Goal: Task Accomplishment & Management: Manage account settings

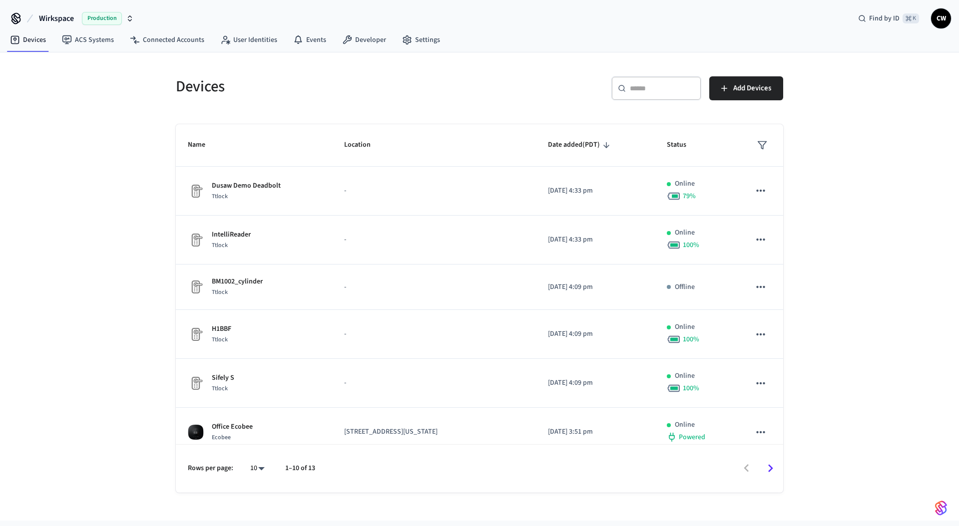
click at [116, 91] on div "Devices ​ ​ Add Devices Name Location Date added (PDT) Status Dusaw Demo Deadbo…" at bounding box center [479, 286] width 959 height 469
click at [89, 42] on link "ACS Systems" at bounding box center [88, 40] width 68 height 18
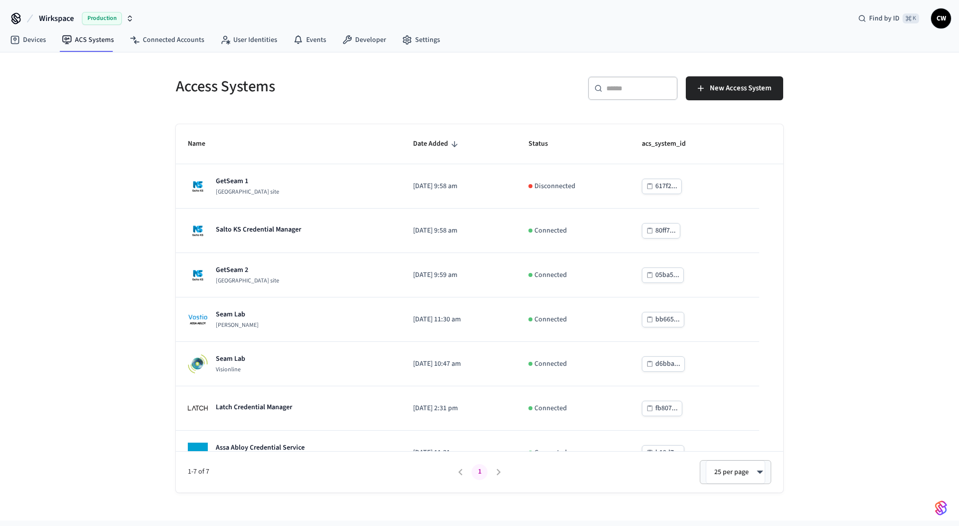
click at [93, 314] on div "Access Systems ​ ​ New Access System Name Date Added Status acs_system_id GetSe…" at bounding box center [479, 286] width 959 height 469
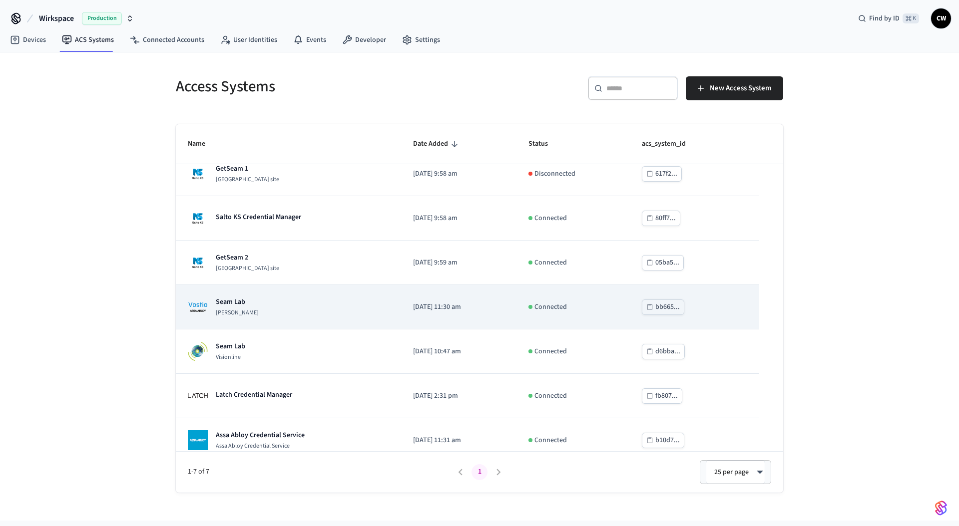
scroll to position [24, 0]
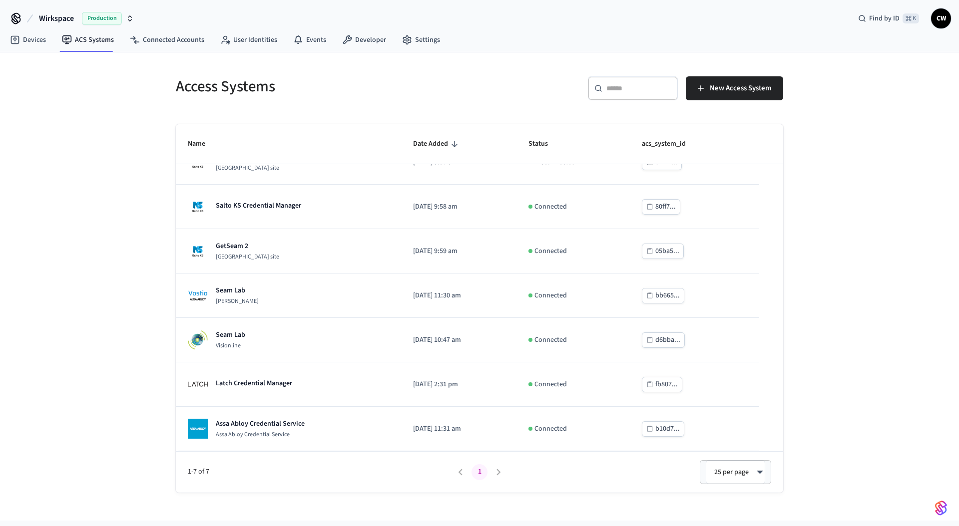
click at [97, 299] on div "Access Systems ​ ​ New Access System Name Date Added Status acs_system_id GetSe…" at bounding box center [479, 286] width 959 height 469
click at [41, 41] on link "Devices" at bounding box center [28, 40] width 52 height 18
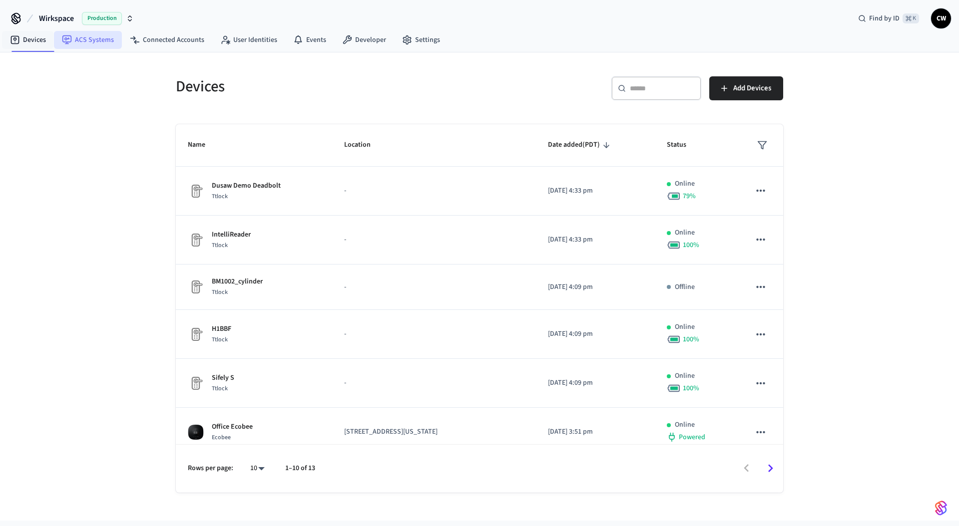
click at [98, 41] on link "ACS Systems" at bounding box center [88, 40] width 68 height 18
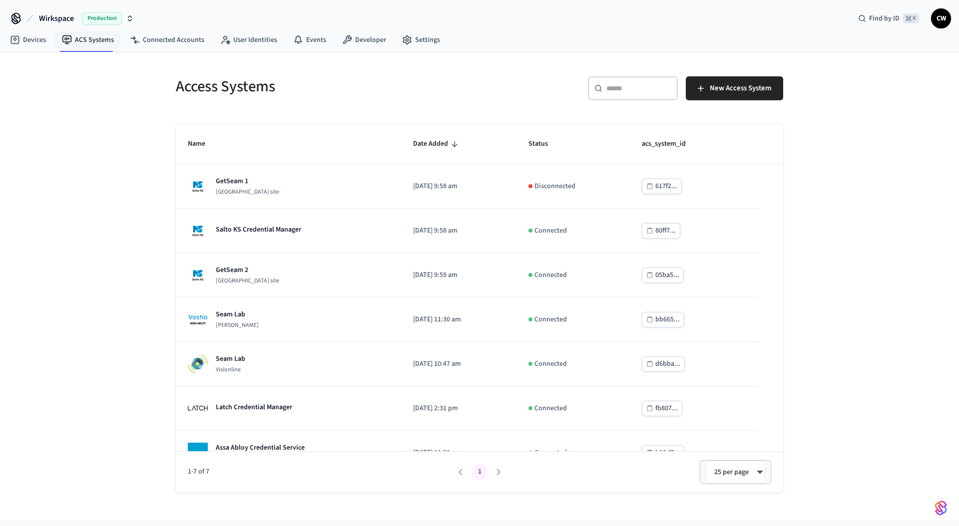
click at [73, 18] on span "Wirkspace" at bounding box center [56, 18] width 35 height 12
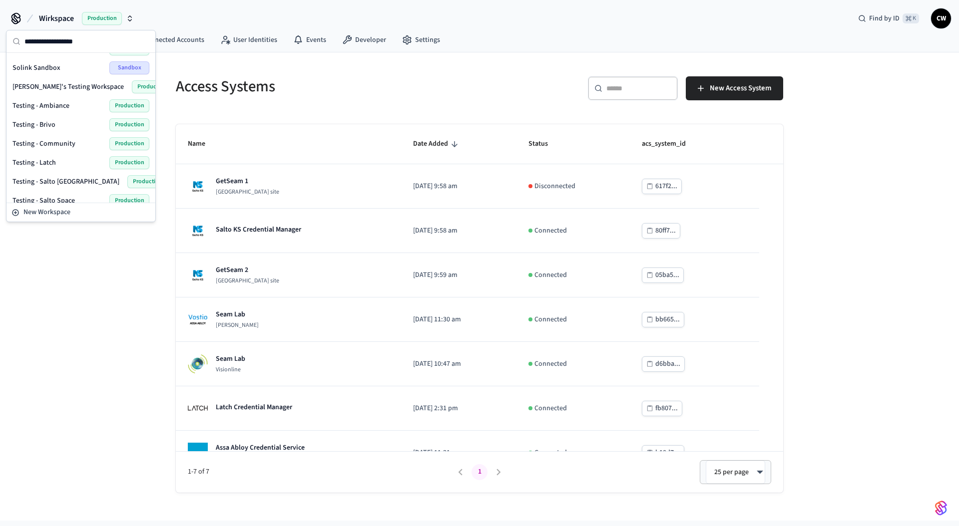
scroll to position [518, 0]
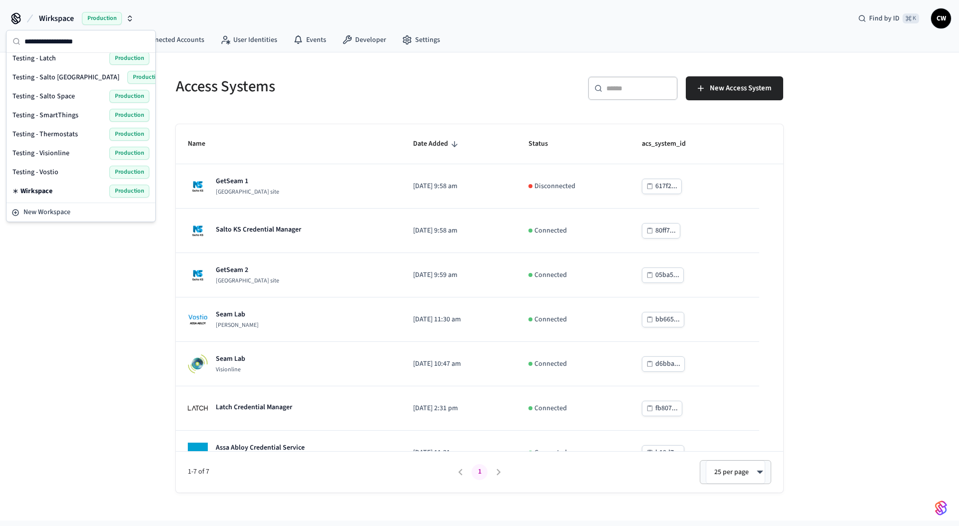
click at [64, 93] on span "Testing - Salto Space" at bounding box center [43, 96] width 62 height 10
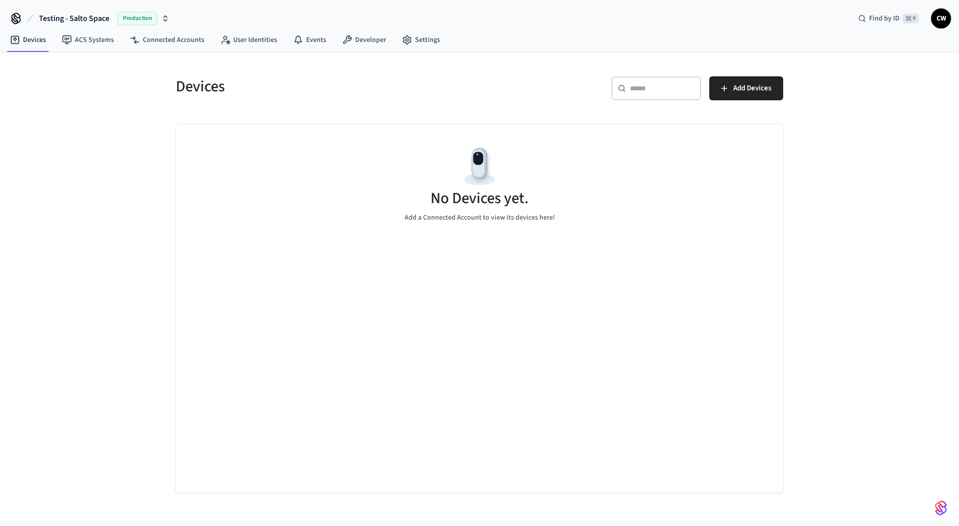
click at [120, 128] on div "Devices ​ ​ Add Devices No Devices yet. Add a Connected Account to view its dev…" at bounding box center [479, 286] width 959 height 469
click at [95, 38] on link "ACS Systems" at bounding box center [88, 40] width 68 height 18
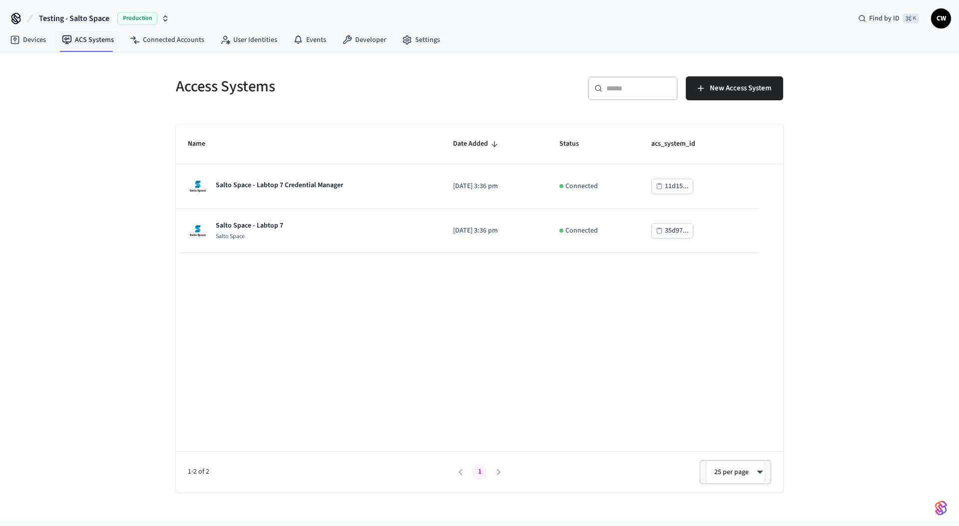
drag, startPoint x: 106, startPoint y: 183, endPoint x: 122, endPoint y: 181, distance: 15.6
click at [111, 183] on div "Access Systems ​ ​ New Access System Name Date Added Status acs_system_id Salto…" at bounding box center [479, 286] width 959 height 469
click at [256, 36] on link "User Identities" at bounding box center [248, 40] width 73 height 18
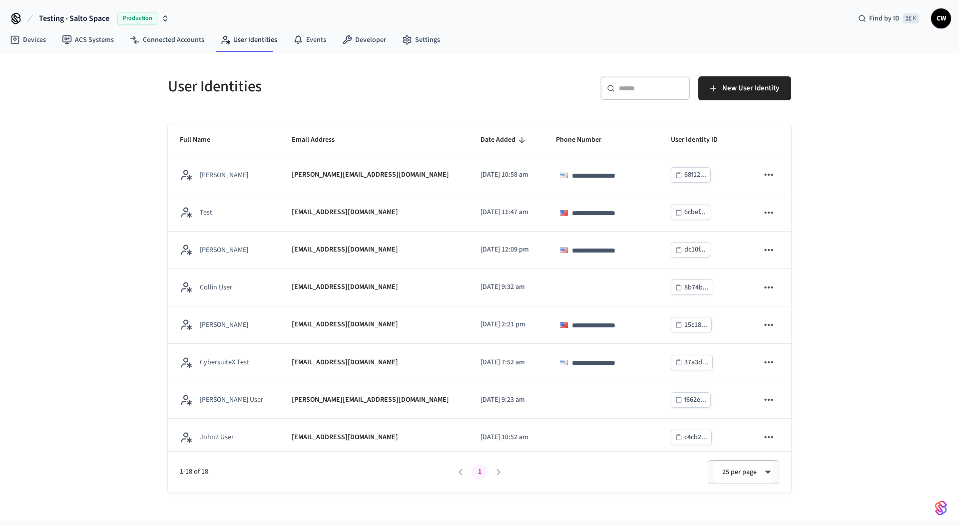
click at [131, 212] on div "**********" at bounding box center [479, 286] width 959 height 469
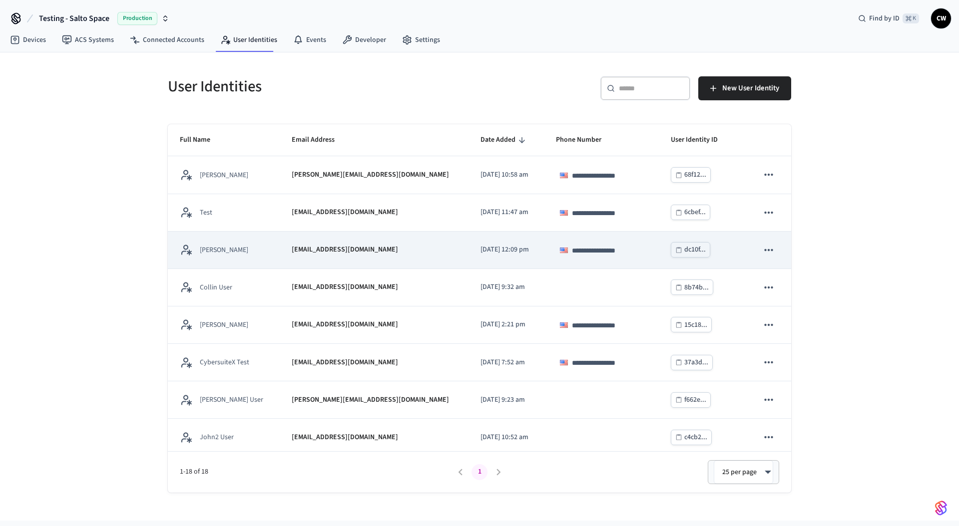
click at [544, 241] on td "**********" at bounding box center [601, 250] width 114 height 37
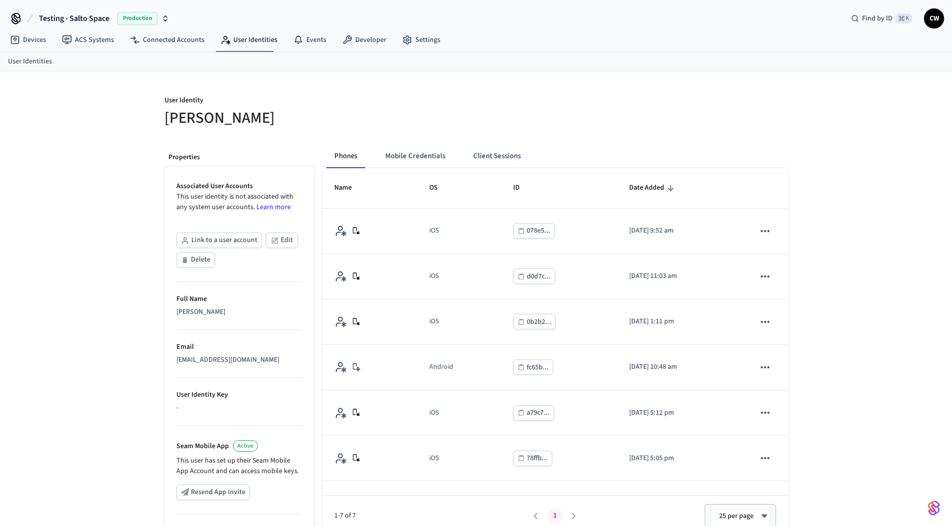
click at [90, 312] on div "User Identity Collin Lucas Properties Associated User Accounts This user identi…" at bounding box center [476, 362] width 952 height 582
click at [130, 248] on div "User Identity Collin Lucas Properties Associated User Accounts This user identi…" at bounding box center [476, 362] width 952 height 582
click at [217, 243] on button "Link to a user account" at bounding box center [218, 240] width 85 height 15
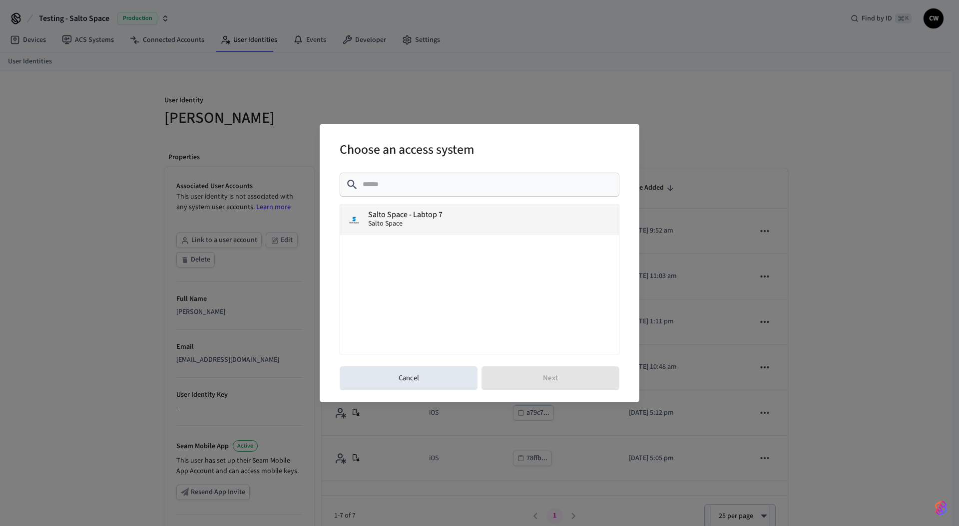
click at [412, 218] on span "Salto Space - Labtop 7" at bounding box center [405, 215] width 74 height 8
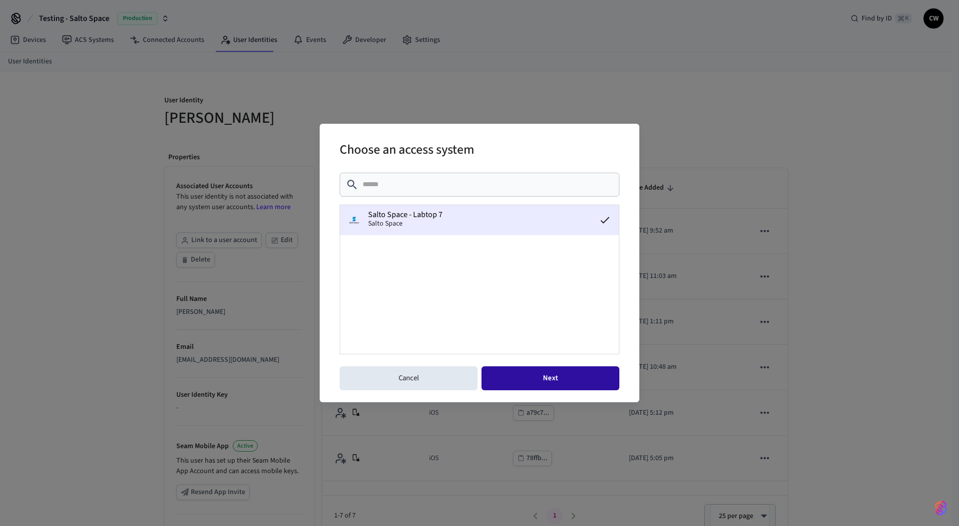
click at [545, 378] on button "Next" at bounding box center [550, 379] width 138 height 24
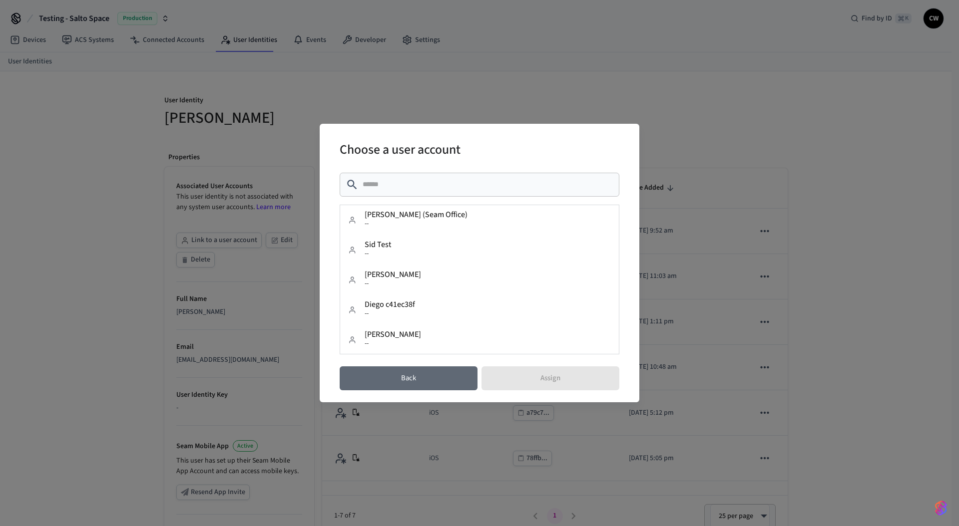
click at [446, 381] on button "Back" at bounding box center [409, 379] width 138 height 24
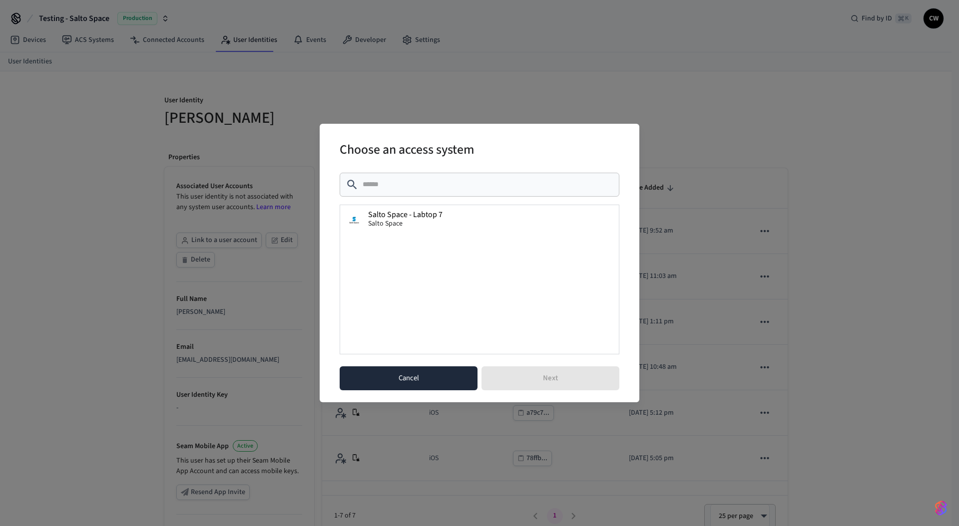
click at [411, 387] on button "Cancel" at bounding box center [409, 379] width 138 height 24
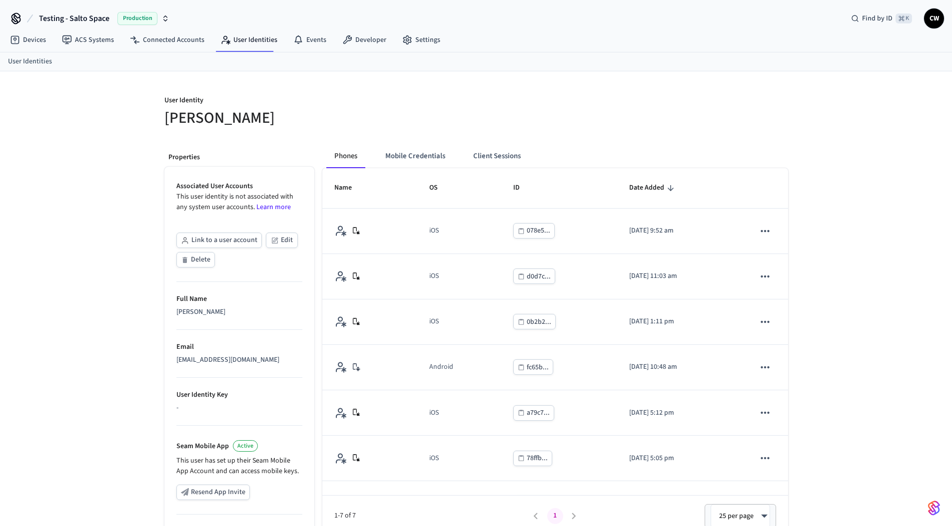
click at [128, 242] on div "User Identity Collin Lucas Properties Associated User Accounts This user identi…" at bounding box center [476, 362] width 952 height 582
click at [100, 45] on link "ACS Systems" at bounding box center [88, 40] width 68 height 18
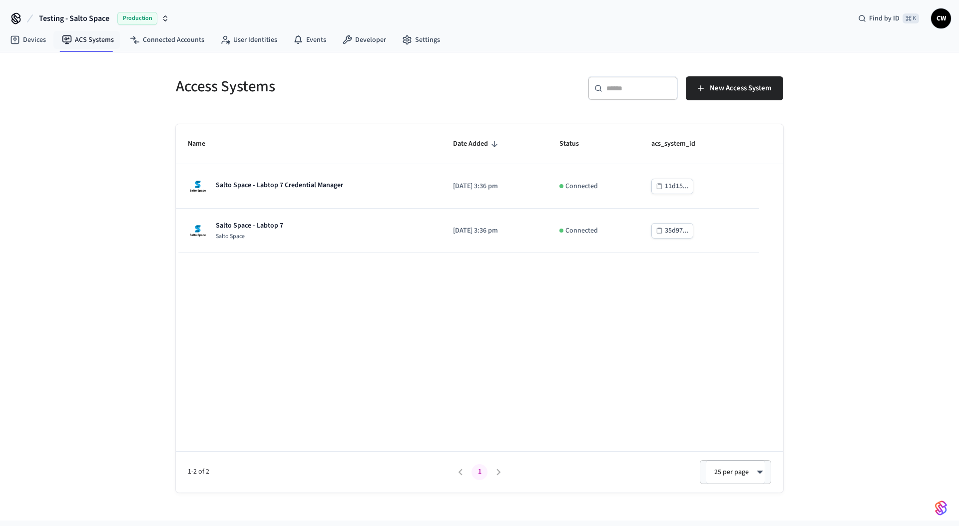
click at [102, 132] on div "Access Systems ​ ​ New Access System Name Date Added Status acs_system_id Salto…" at bounding box center [479, 286] width 959 height 469
click at [80, 17] on span "Testing - Salto Space" at bounding box center [74, 18] width 70 height 12
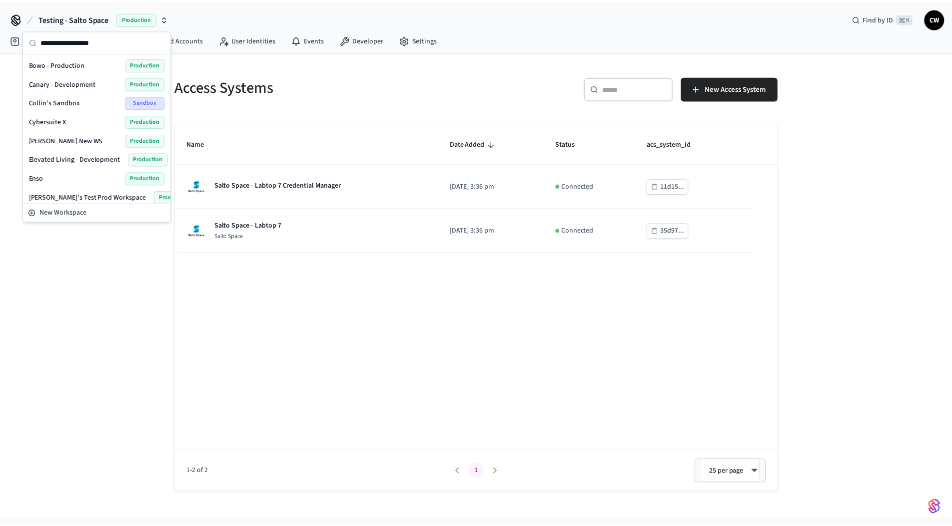
scroll to position [518, 0]
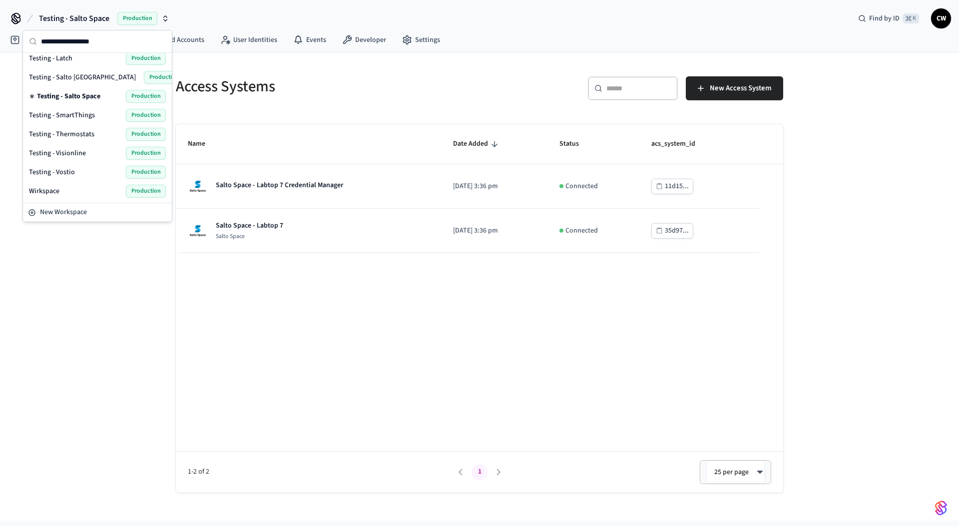
click at [82, 173] on div "Testing - Vostio Production" at bounding box center [97, 172] width 137 height 13
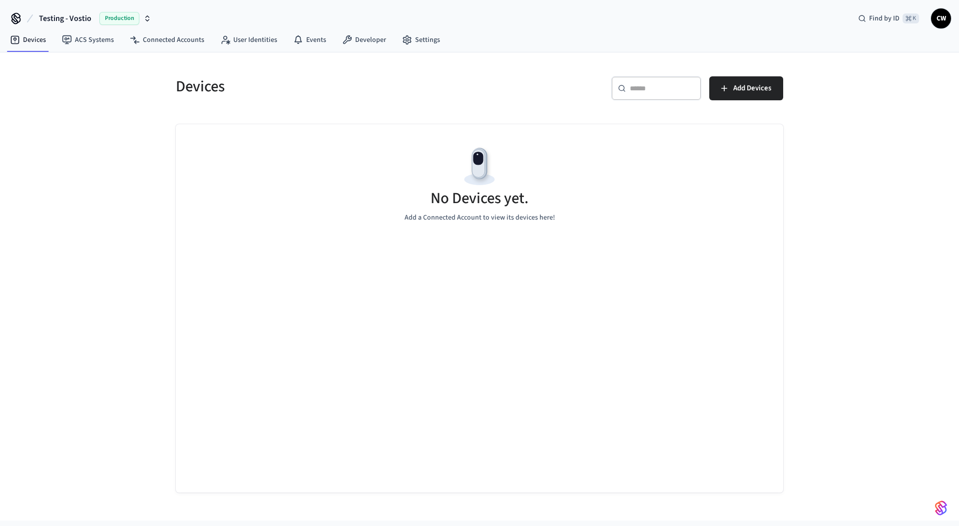
click at [103, 205] on div "Devices ​ ​ Add Devices No Devices yet. Add a Connected Account to view its dev…" at bounding box center [479, 286] width 959 height 469
click at [83, 36] on link "ACS Systems" at bounding box center [88, 40] width 68 height 18
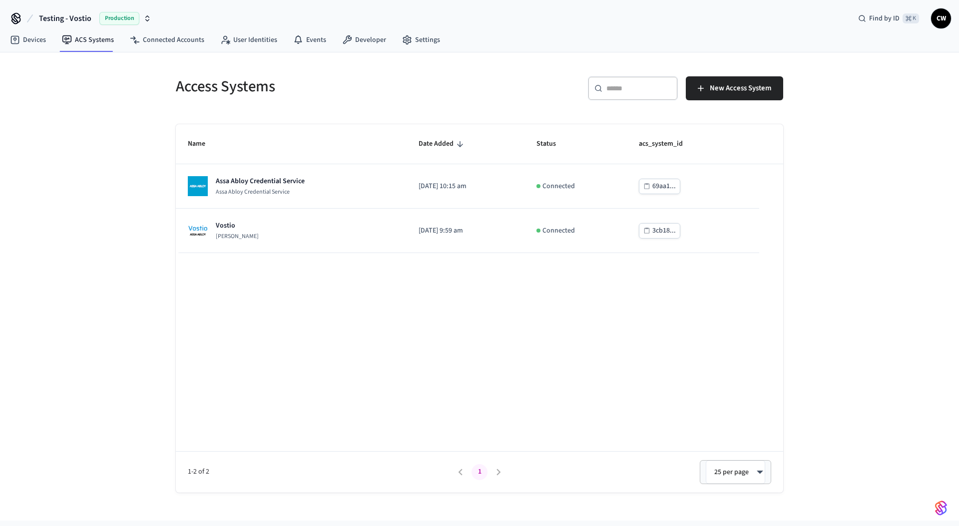
click at [96, 158] on div "Access Systems ​ ​ New Access System Name Date Added Status acs_system_id Assa …" at bounding box center [479, 286] width 959 height 469
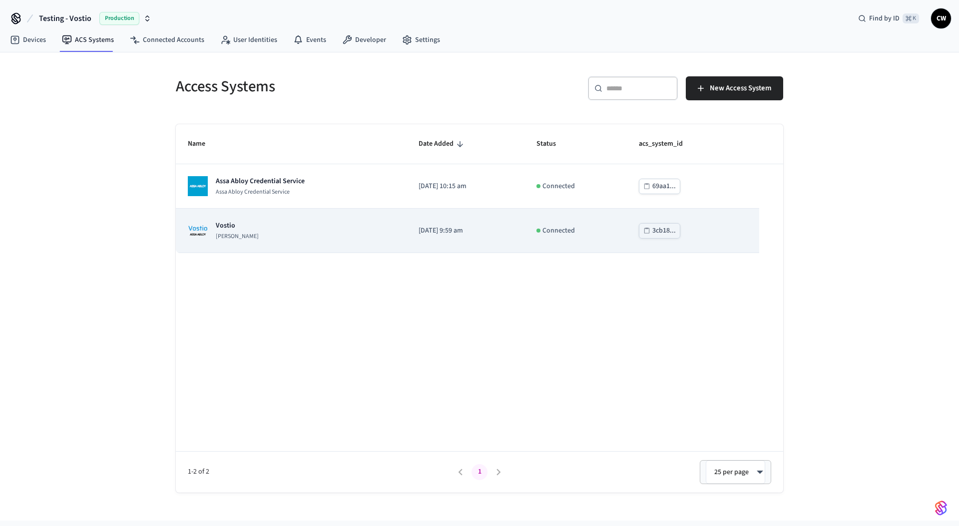
click at [271, 237] on div "Vostio Assa Abloy Vostio" at bounding box center [291, 231] width 207 height 20
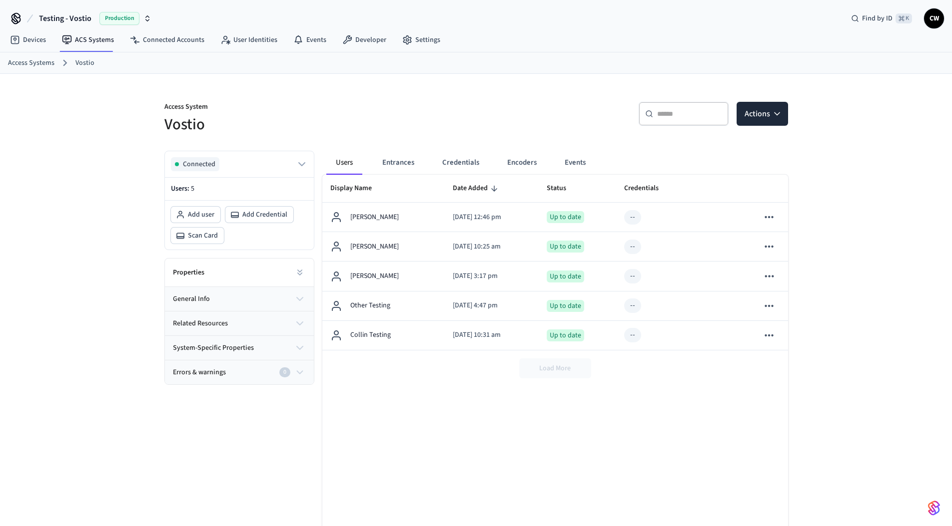
click at [110, 237] on div "Access System Vostio ​ ​ Actions Connected Users: 5 Add user Add Credential Sca…" at bounding box center [476, 322] width 952 height 496
click at [233, 44] on link "User Identities" at bounding box center [248, 40] width 73 height 18
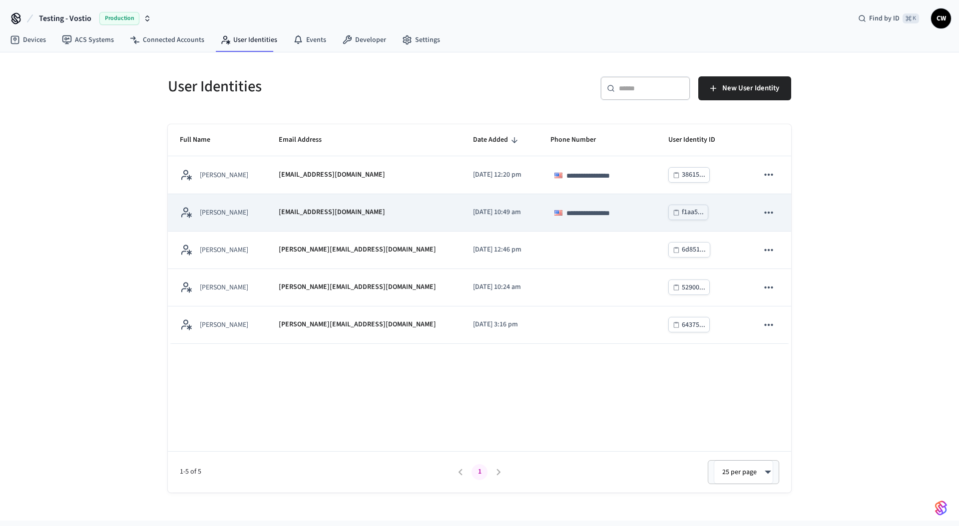
click at [304, 218] on p "[EMAIL_ADDRESS][DOMAIN_NAME]" at bounding box center [332, 212] width 106 height 10
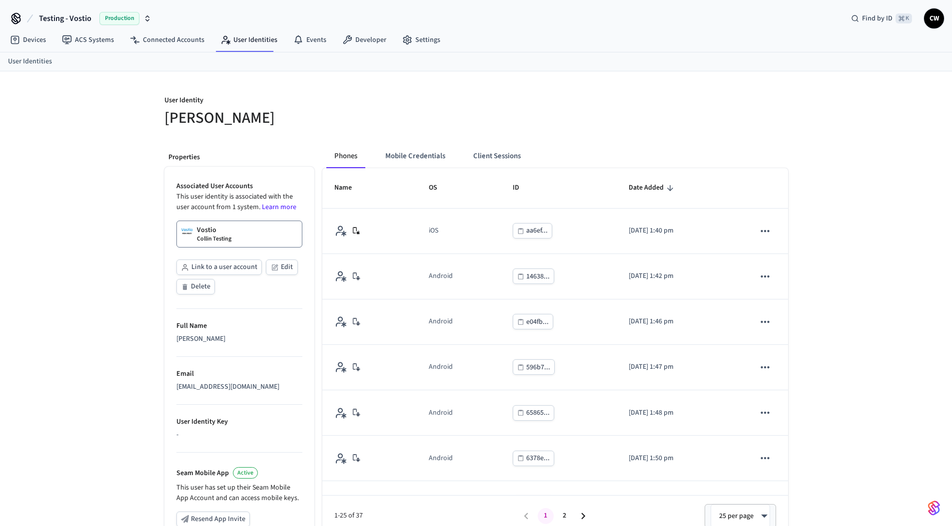
click at [220, 234] on div "Vostio Collin Testing" at bounding box center [214, 234] width 34 height 18
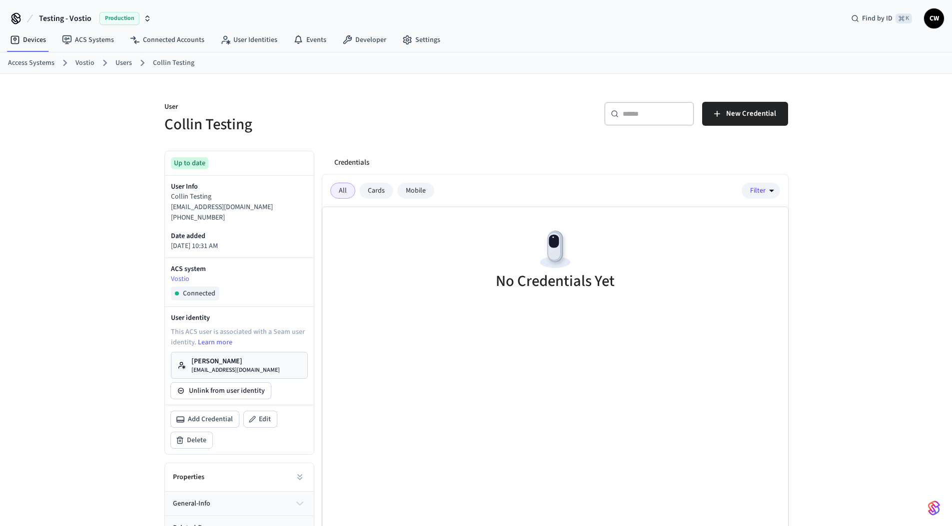
click at [430, 125] on h5 "Collin Testing" at bounding box center [317, 124] width 306 height 20
click at [737, 125] on button "New Credential" at bounding box center [745, 114] width 86 height 24
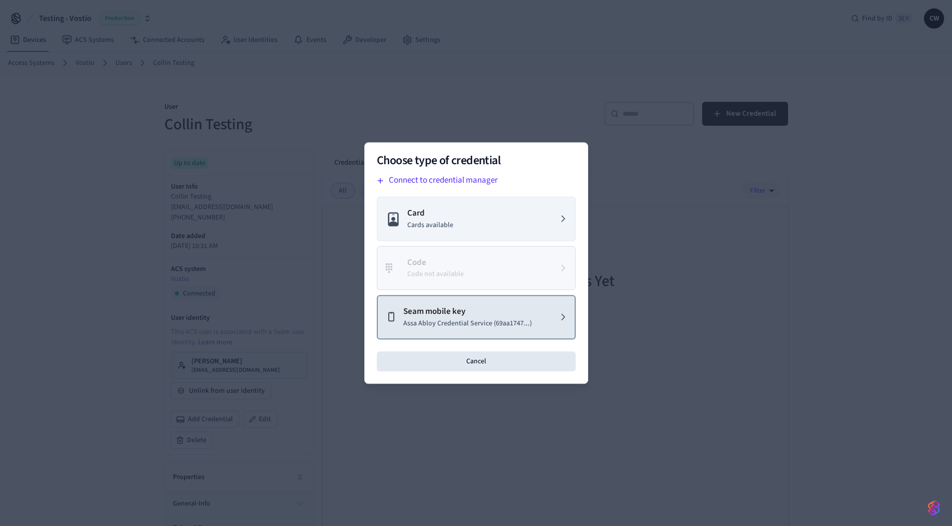
click at [478, 327] on p "Assa Abloy Credential Service (69aa1747...)" at bounding box center [467, 324] width 128 height 10
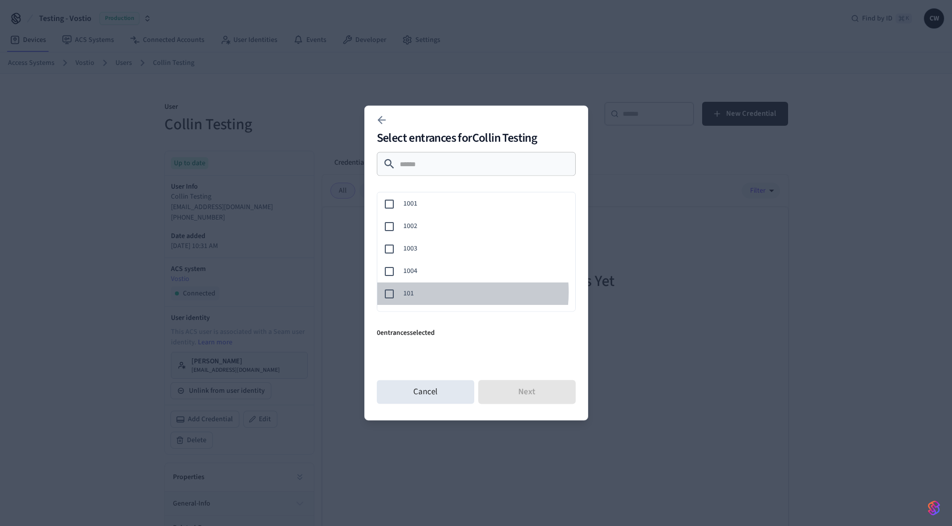
click at [428, 292] on span "101" at bounding box center [485, 294] width 164 height 10
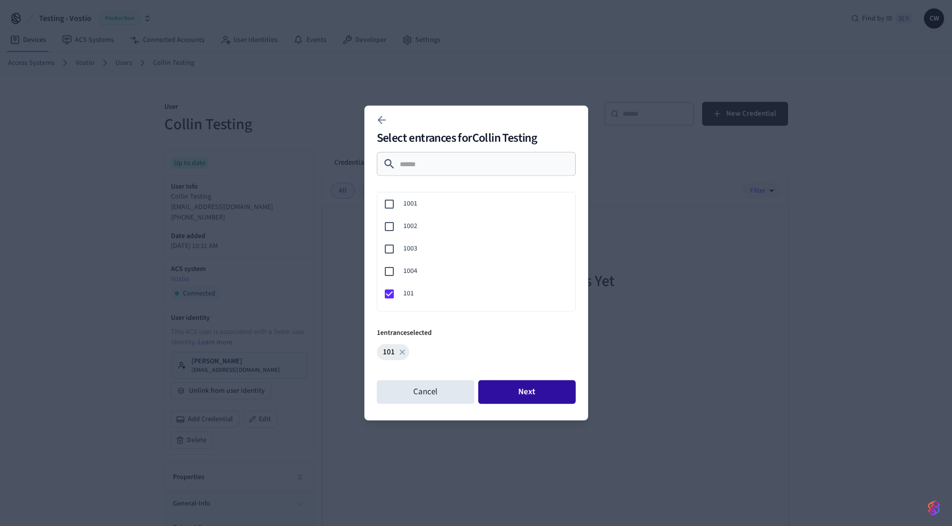
click at [535, 398] on button "Next" at bounding box center [526, 393] width 97 height 24
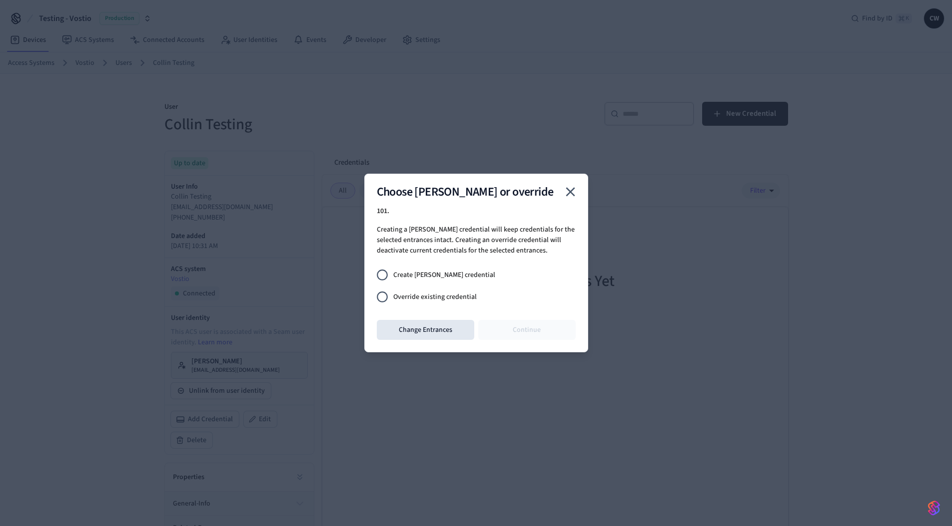
click at [442, 298] on span "Override existing credential" at bounding box center [434, 297] width 83 height 10
click at [497, 328] on button "Continue" at bounding box center [526, 330] width 97 height 20
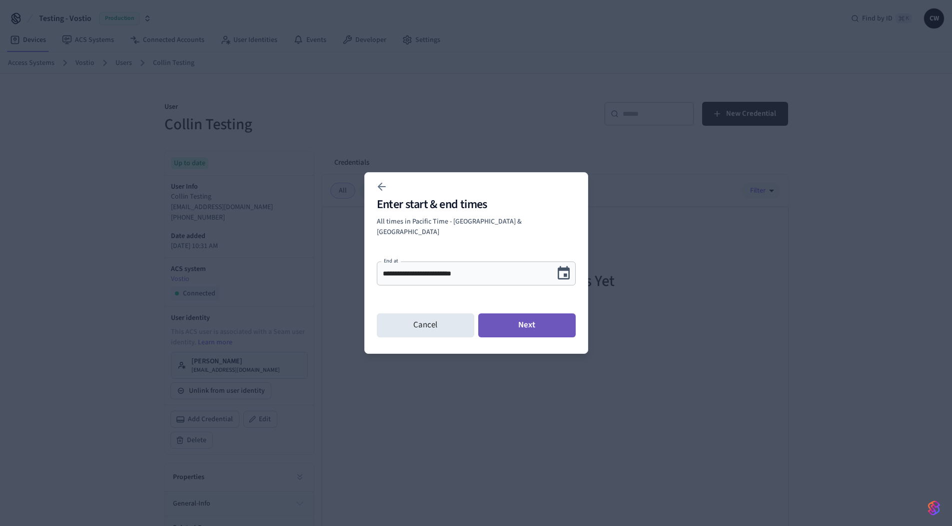
click at [550, 327] on button "Next" at bounding box center [526, 326] width 97 height 24
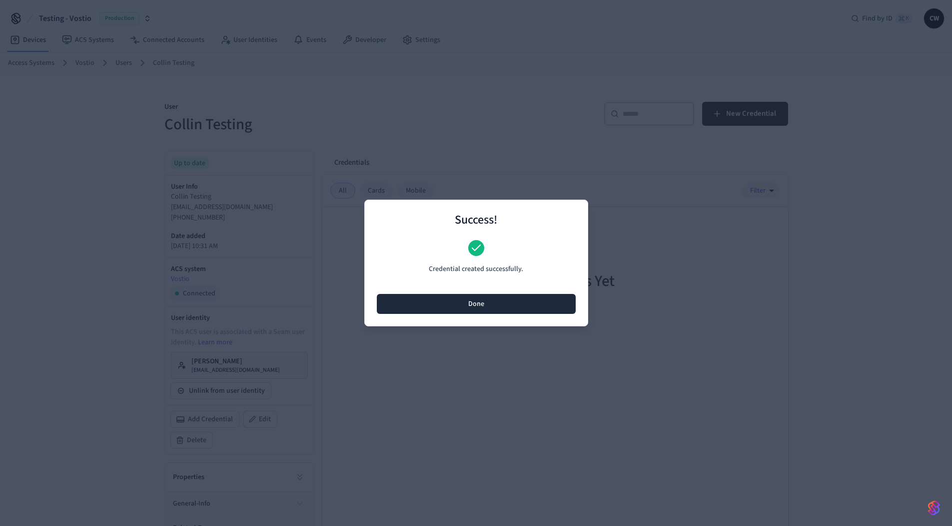
click at [464, 308] on button "Done" at bounding box center [476, 304] width 199 height 20
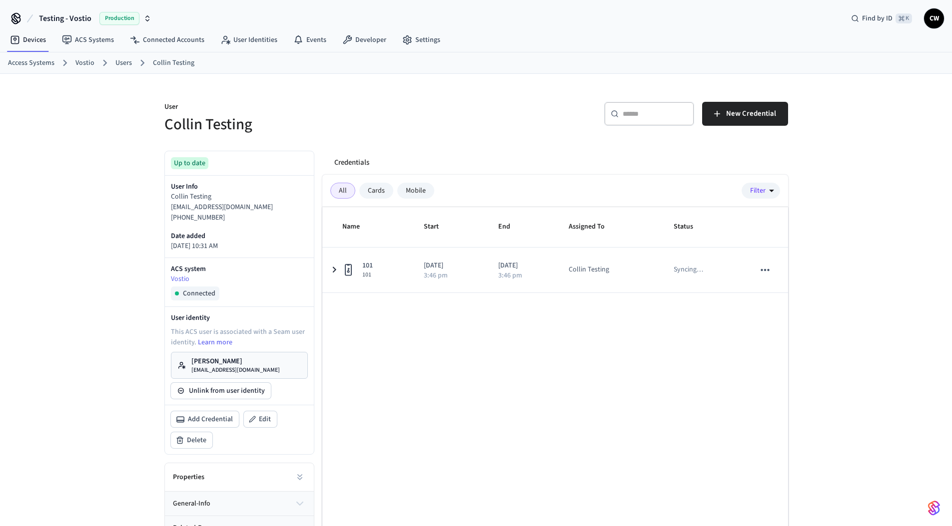
click at [506, 145] on div "Credentials All Cards Mobile Filter Name Start End Assigned To Status 101 101 […" at bounding box center [551, 366] width 474 height 447
click at [511, 147] on div "Credentials All Cards Mobile Filter Name Start End Assigned To Status 101 101 […" at bounding box center [551, 366] width 474 height 447
click at [246, 367] on link "[PERSON_NAME] [PERSON_NAME][EMAIL_ADDRESS][DOMAIN_NAME]" at bounding box center [239, 365] width 137 height 27
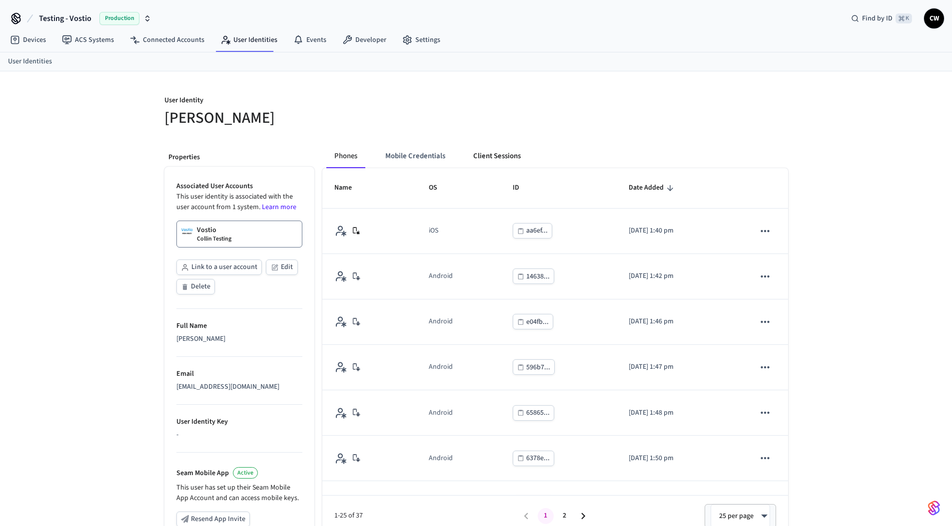
click at [497, 158] on button "Client Sessions" at bounding box center [496, 156] width 63 height 24
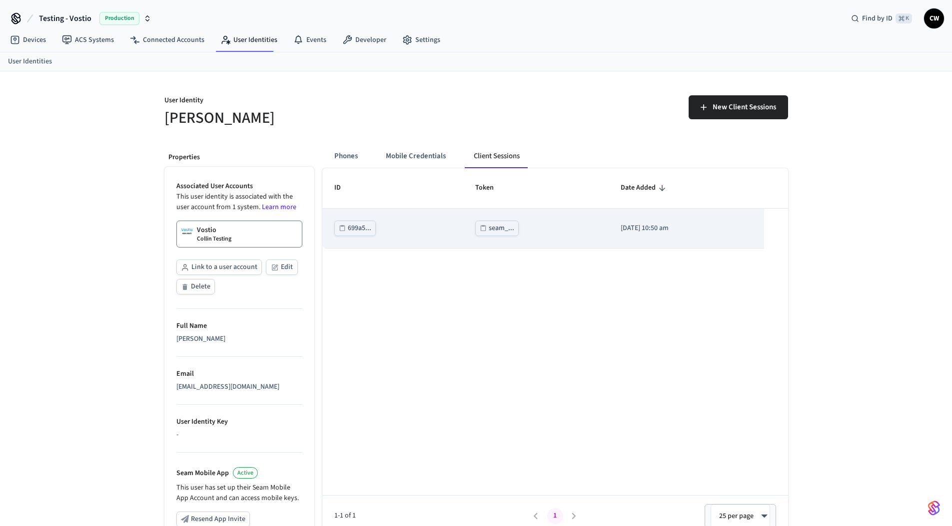
click at [488, 230] on div "seam_..." at bounding box center [500, 228] width 25 height 12
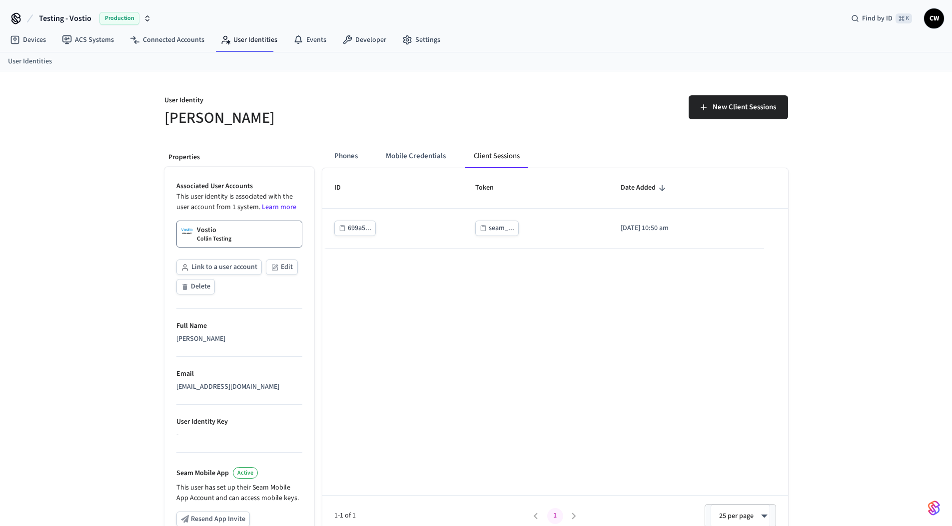
click at [487, 120] on div "New Client Sessions" at bounding box center [635, 111] width 306 height 32
click at [71, 11] on button "Testing - Vostio Production" at bounding box center [95, 18] width 118 height 21
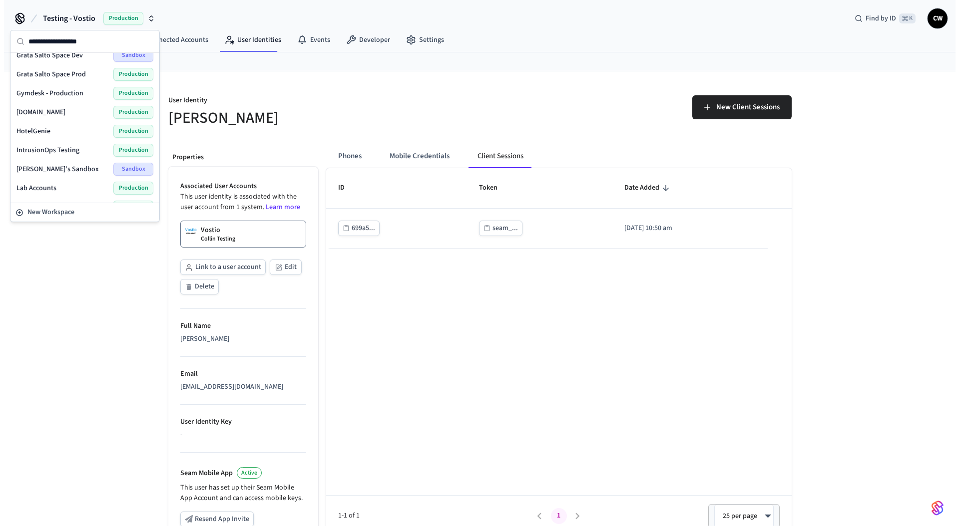
scroll to position [201, 0]
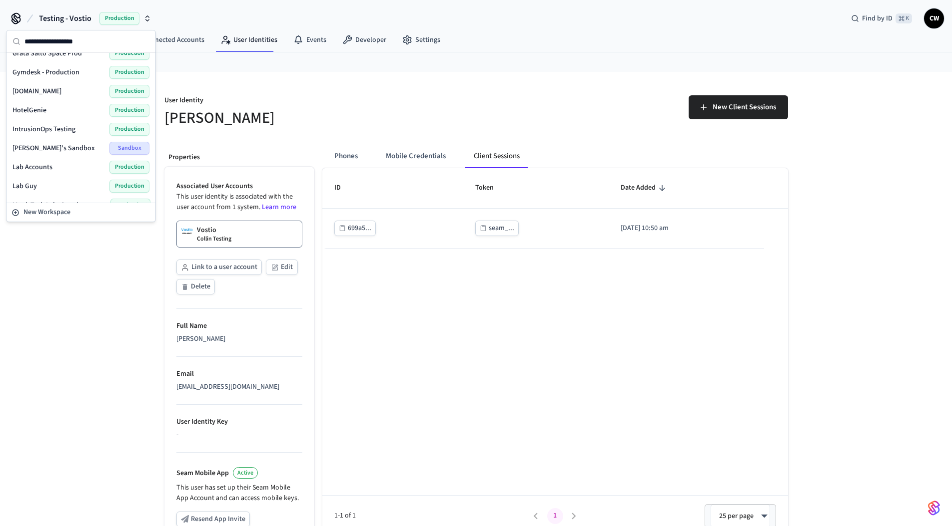
click at [56, 167] on div "Lab Accounts Production" at bounding box center [80, 167] width 137 height 13
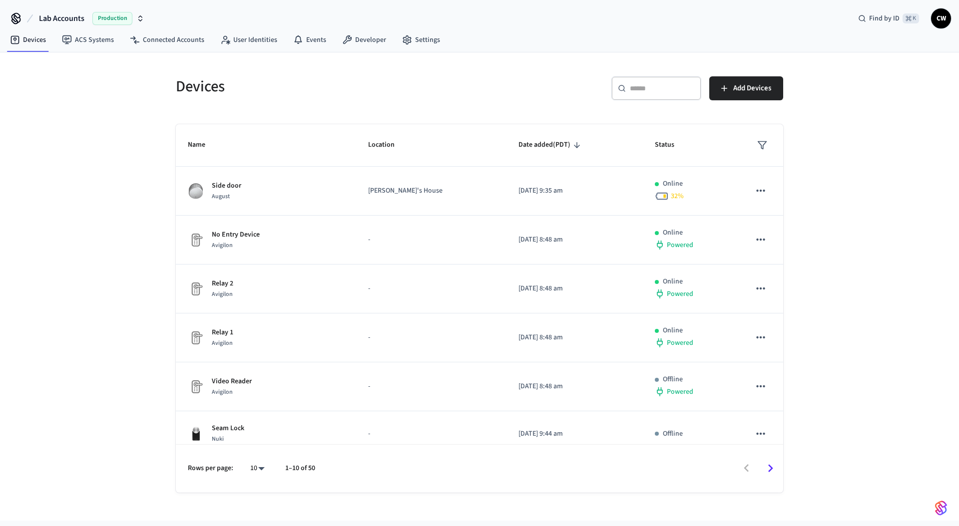
click at [110, 155] on div "Devices ​ ​ Add Devices Name Location Date added (PDT) Status Side door [PERSON…" at bounding box center [479, 286] width 959 height 469
click at [255, 42] on link "User Identities" at bounding box center [248, 40] width 73 height 18
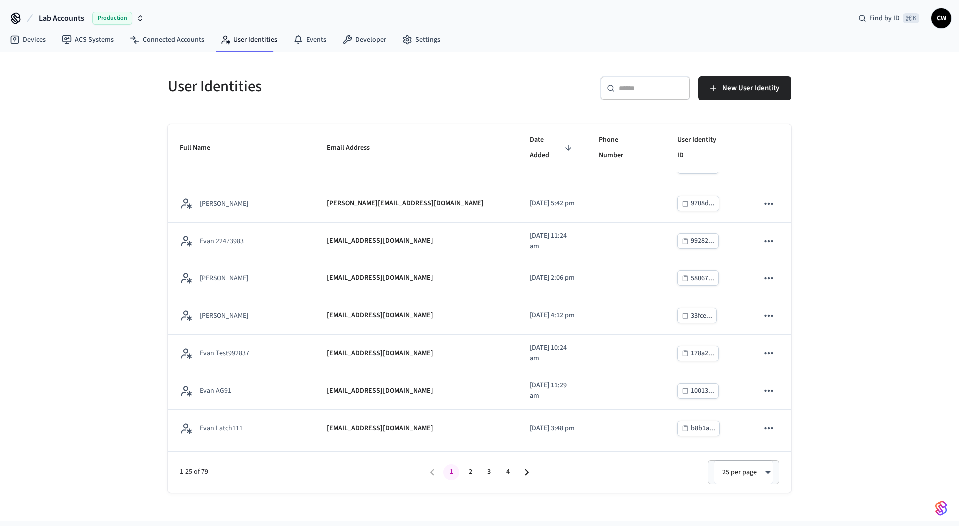
scroll to position [643, 0]
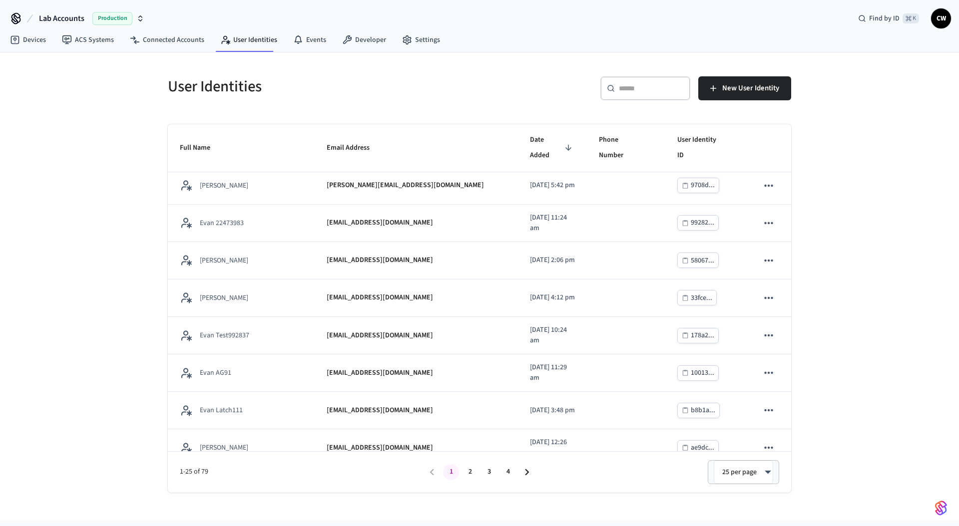
click at [105, 423] on div "User Identities ​ ​ New User Identity Full Name Email Address Date Added Phone …" at bounding box center [479, 286] width 959 height 469
click at [671, 78] on div "​ ​" at bounding box center [645, 88] width 90 height 24
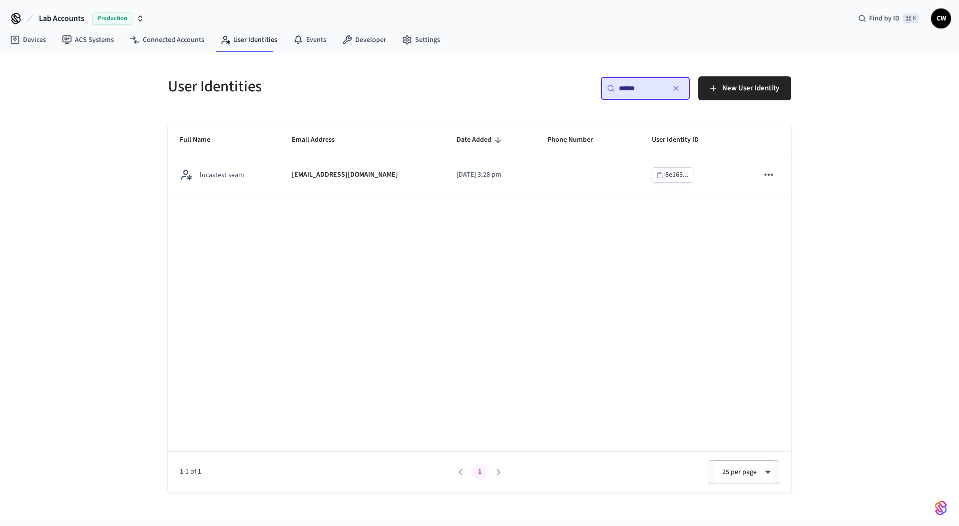
scroll to position [0, 0]
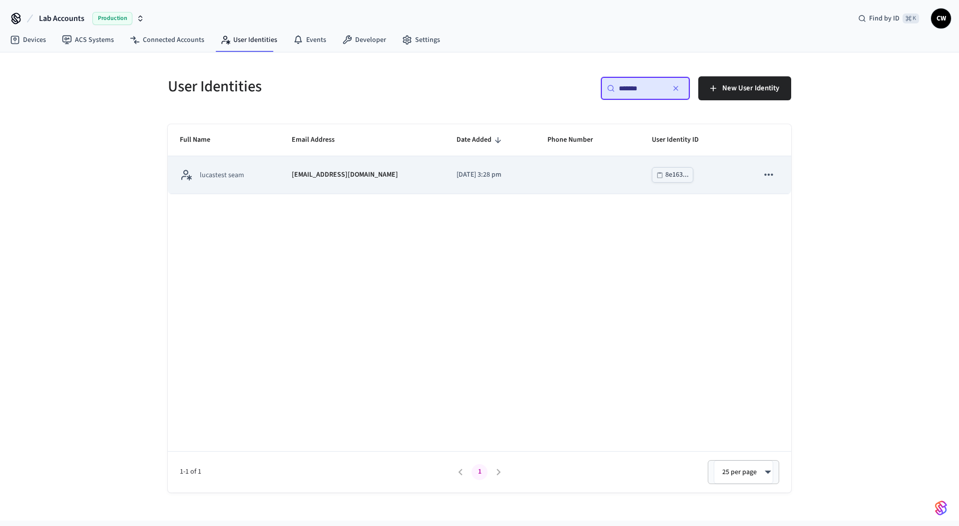
type input "*******"
click at [504, 169] on td "[DATE] 3:28 pm" at bounding box center [490, 174] width 91 height 37
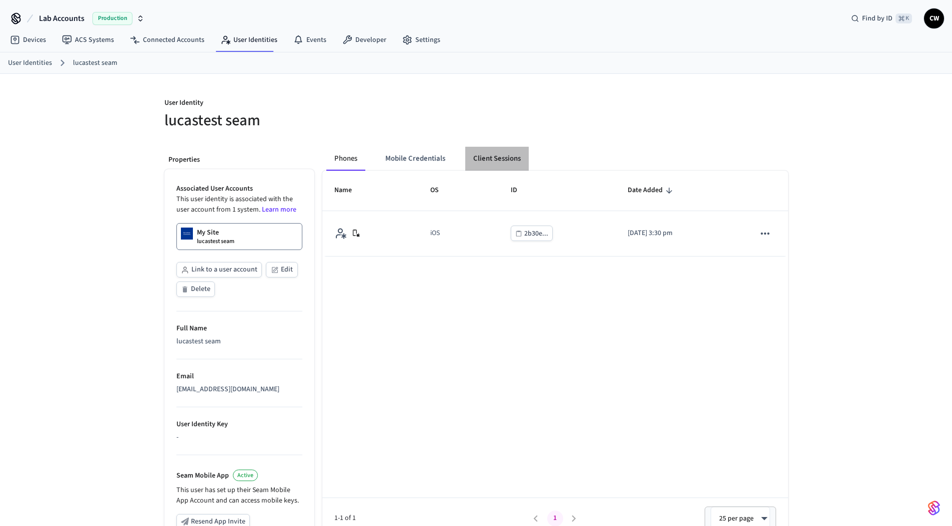
click at [495, 151] on button "Client Sessions" at bounding box center [496, 159] width 63 height 24
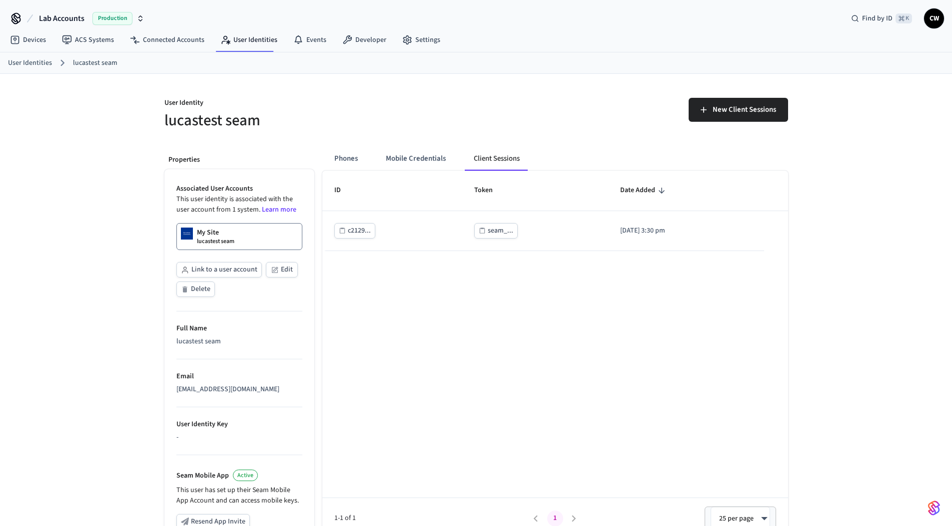
click at [497, 104] on div "New Client Sessions" at bounding box center [635, 114] width 306 height 32
click at [110, 180] on div "User Identity lucastest seam New Client Sessions Properties Associated User Acc…" at bounding box center [476, 378] width 952 height 609
click at [101, 195] on div "User Identity lucastest seam New Client Sessions Properties Associated User Acc…" at bounding box center [476, 378] width 952 height 609
click at [409, 121] on h5 "lucastest seam" at bounding box center [317, 120] width 306 height 20
click at [353, 118] on h5 "lucastest seam" at bounding box center [317, 120] width 306 height 20
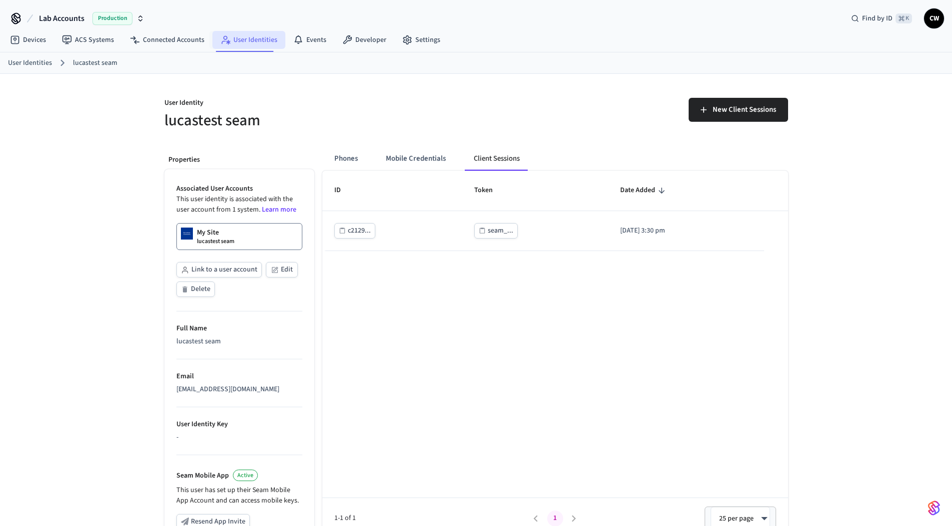
click at [238, 42] on link "User Identities" at bounding box center [248, 40] width 73 height 18
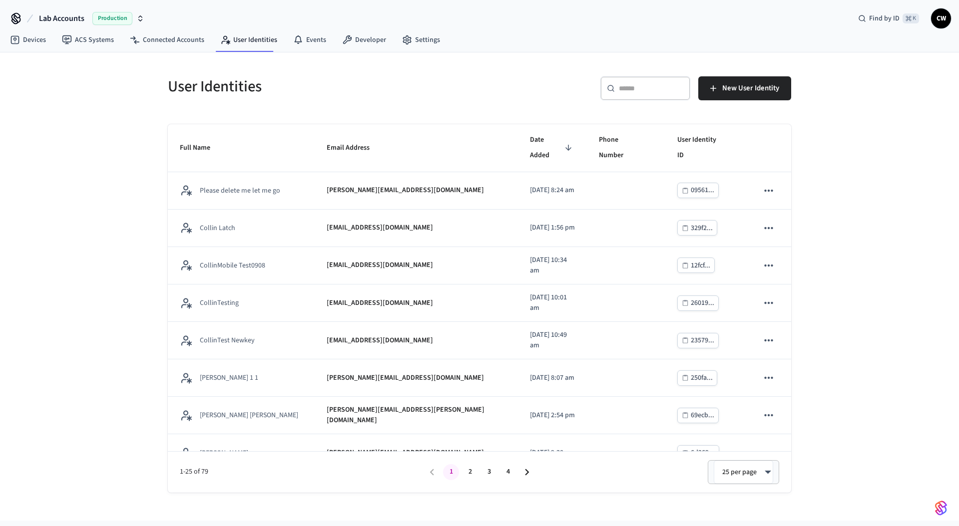
click at [374, 99] on div "User Identities" at bounding box center [315, 86] width 318 height 44
click at [85, 192] on div "User Identities ​ ​ New User Identity Full Name Email Address Date Added Phone …" at bounding box center [479, 286] width 959 height 469
click at [64, 194] on div "User Identities ​ ​ New User Identity Full Name Email Address Date Added Phone …" at bounding box center [479, 286] width 959 height 469
click at [160, 263] on div "User Identities ​ ​ New User Identity Full Name Email Address Date Added Phone …" at bounding box center [479, 272] width 639 height 441
click at [113, 144] on div "User Identities ​ ​ New User Identity Full Name Email Address Date Added Phone …" at bounding box center [479, 286] width 959 height 469
